Goal: Find specific page/section: Find specific page/section

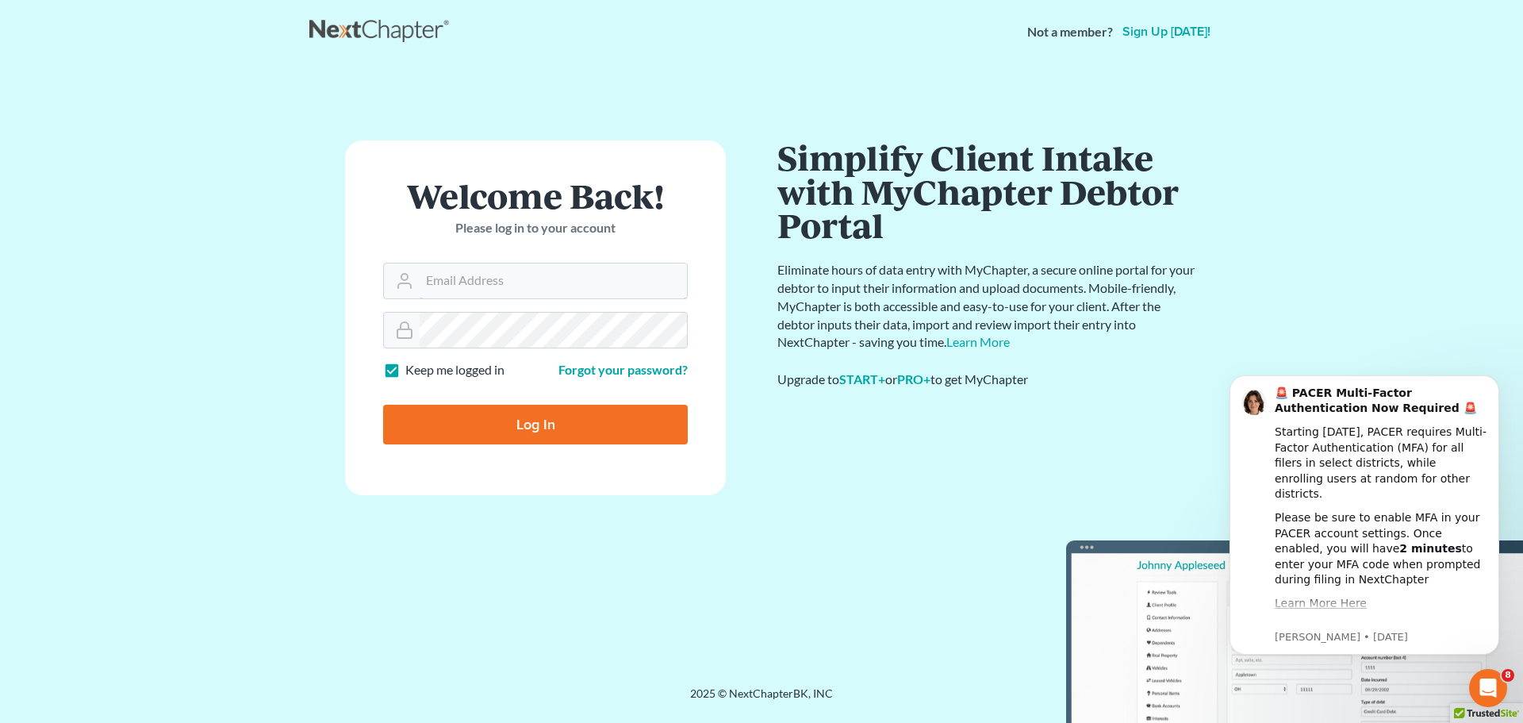
type input "[EMAIL_ADDRESS][DOMAIN_NAME]"
click at [436, 431] on input "Log In" at bounding box center [535, 425] width 305 height 40
type input "Thinking..."
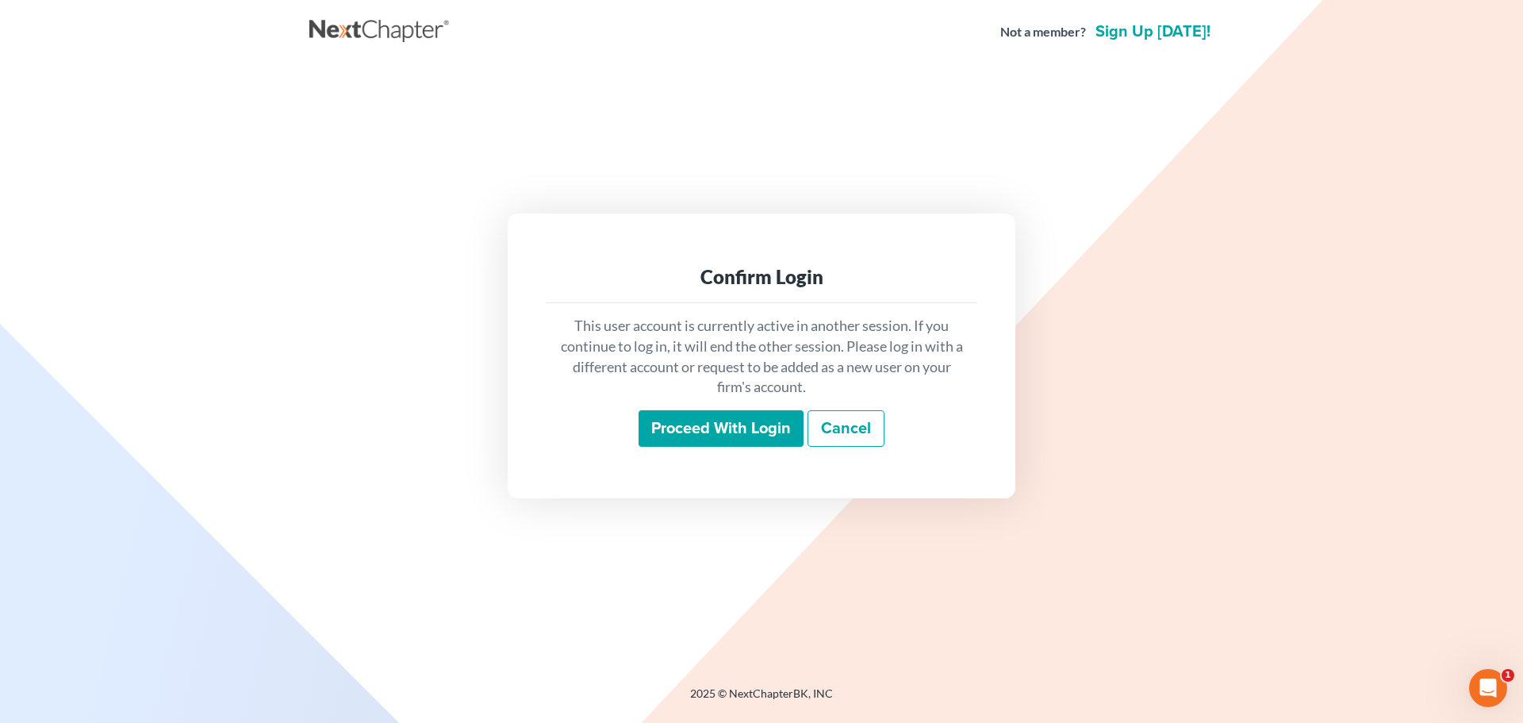
click at [671, 418] on input "Proceed with login" at bounding box center [721, 428] width 165 height 36
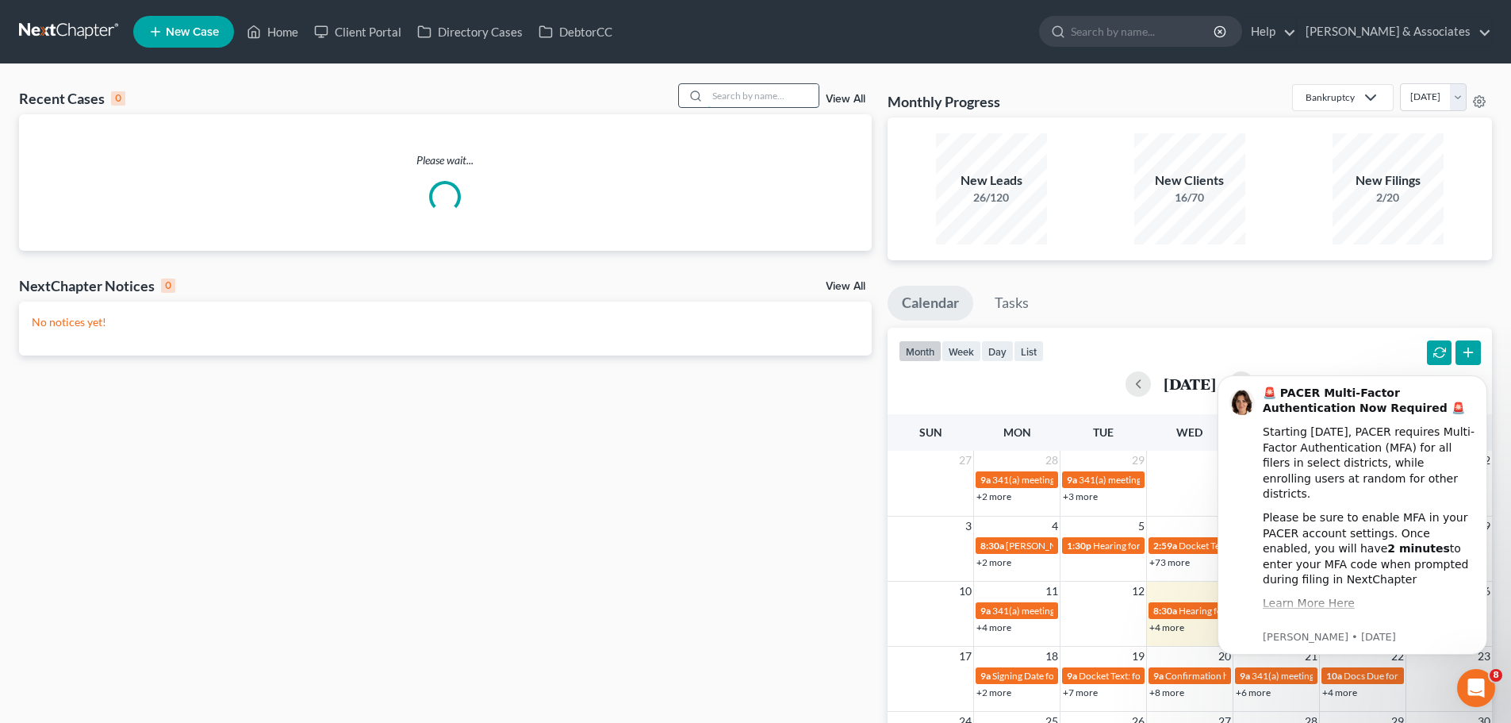
click at [725, 90] on input "search" at bounding box center [763, 95] width 111 height 23
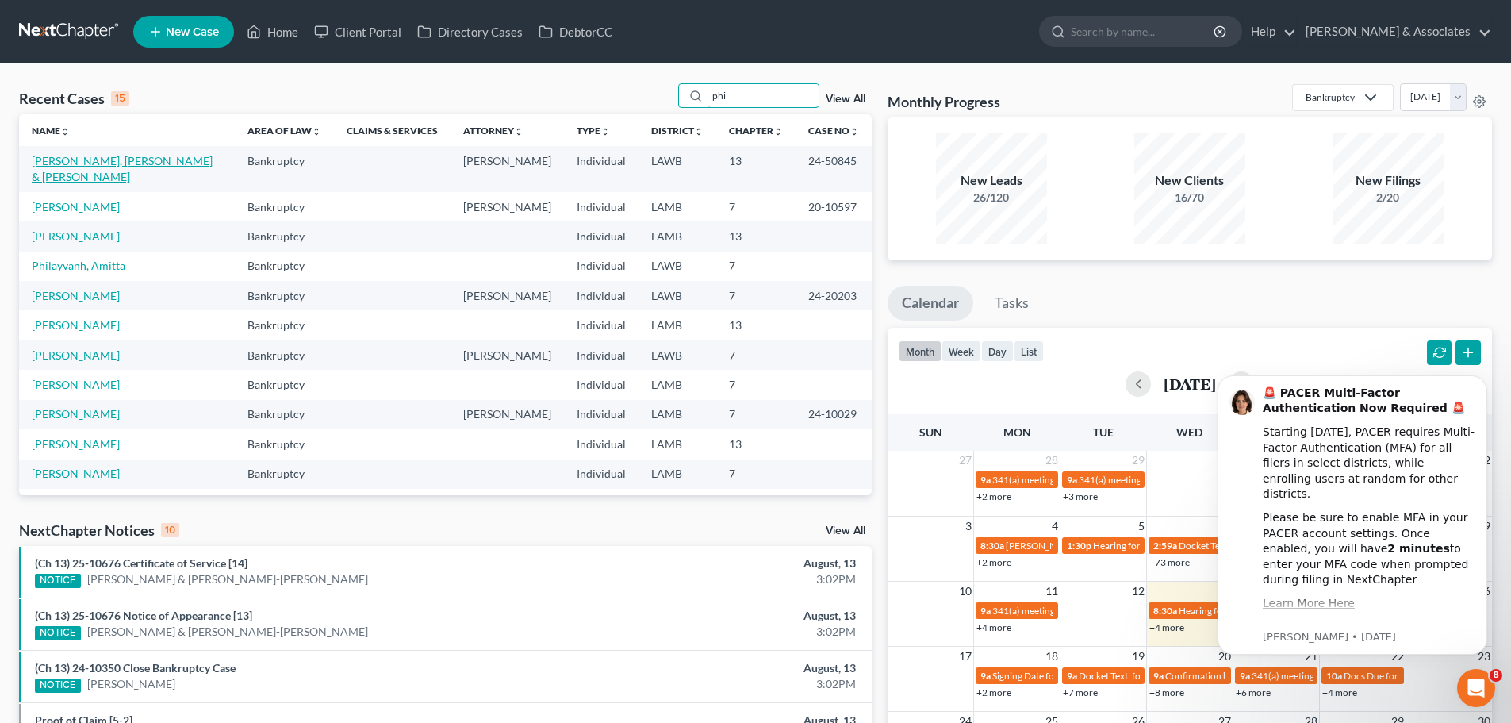
type input "phi"
click at [98, 161] on link "[PERSON_NAME], [PERSON_NAME] & [PERSON_NAME]" at bounding box center [122, 168] width 181 height 29
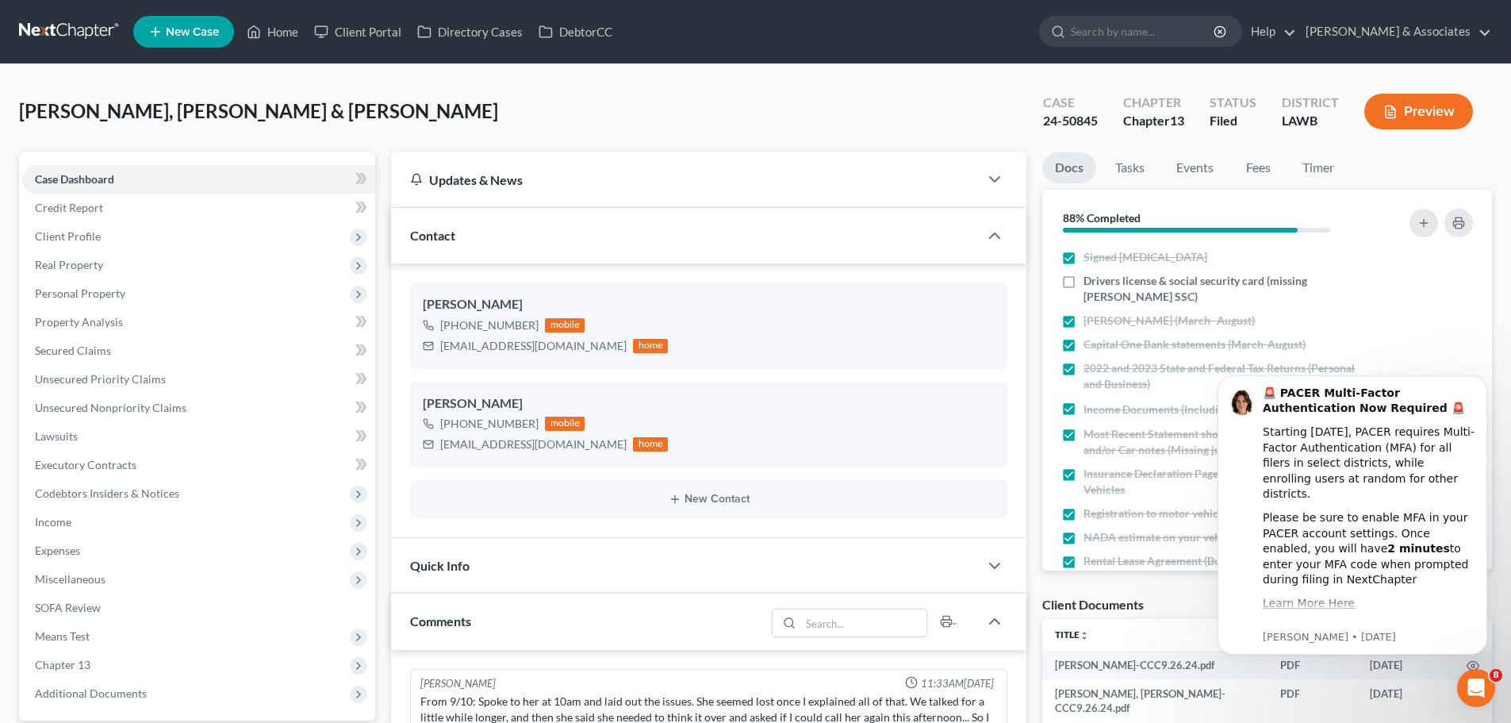
scroll to position [5714, 0]
